Goal: Find specific page/section: Find specific page/section

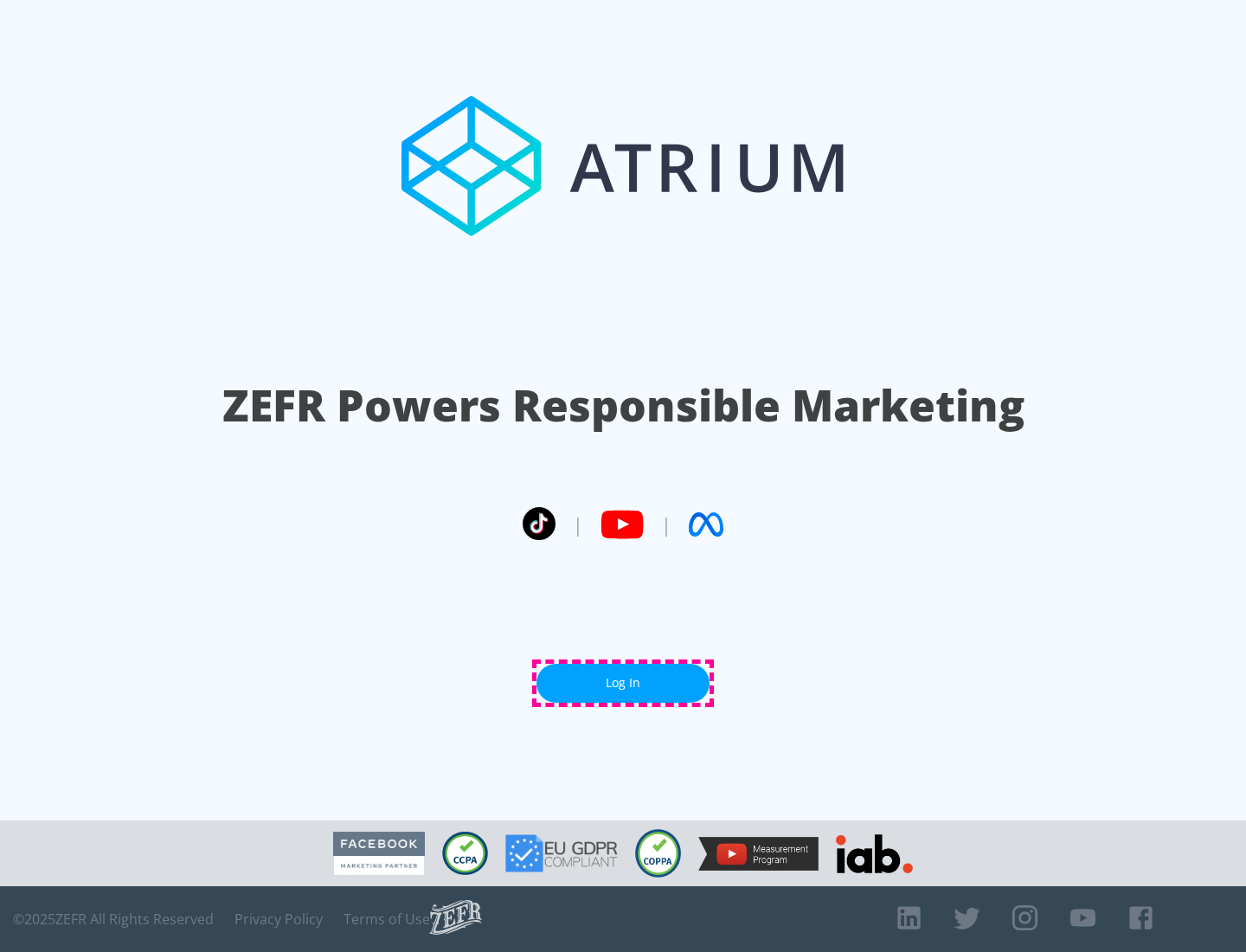
click at [623, 683] on link "Log In" at bounding box center [622, 684] width 173 height 39
